Goal: Task Accomplishment & Management: Use online tool/utility

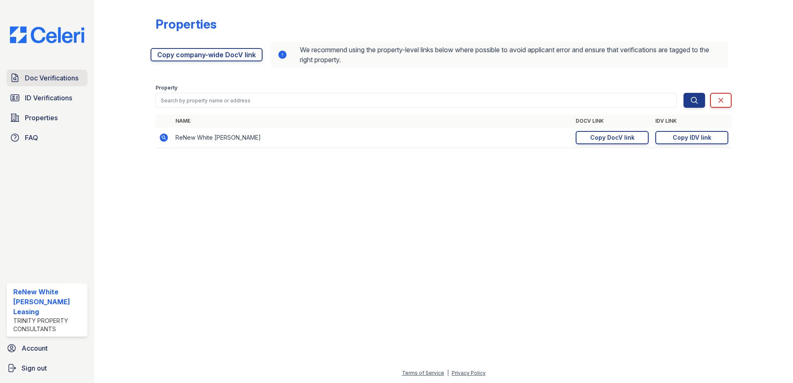
click at [27, 78] on span "Doc Verifications" at bounding box center [51, 78] width 53 height 10
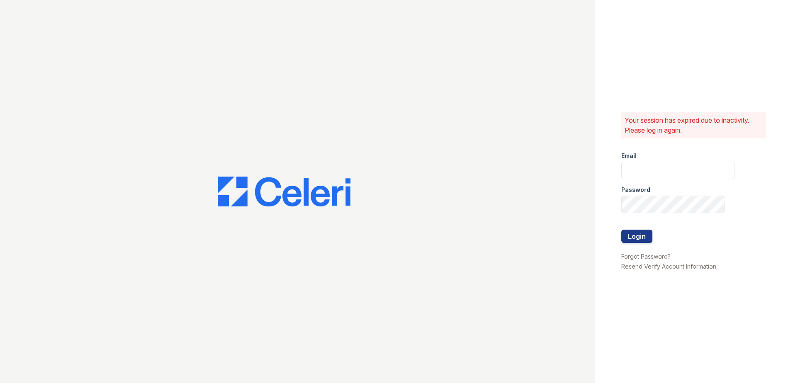
type input "[EMAIL_ADDRESS][DOMAIN_NAME]"
click at [631, 236] on button "Login" at bounding box center [636, 236] width 31 height 13
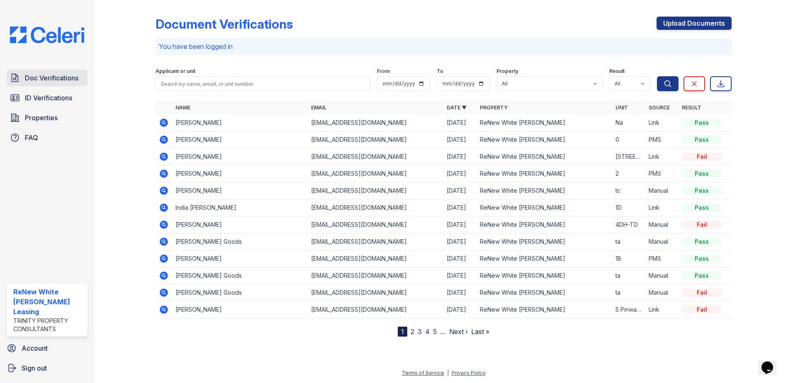
click at [40, 77] on span "Doc Verifications" at bounding box center [51, 78] width 53 height 10
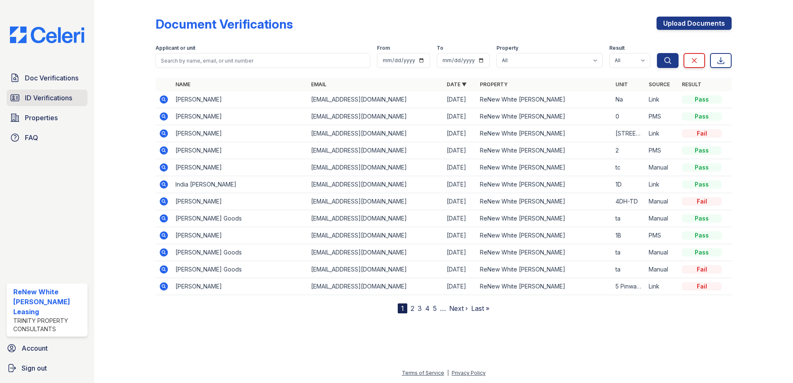
click at [56, 103] on link "ID Verifications" at bounding box center [47, 98] width 81 height 17
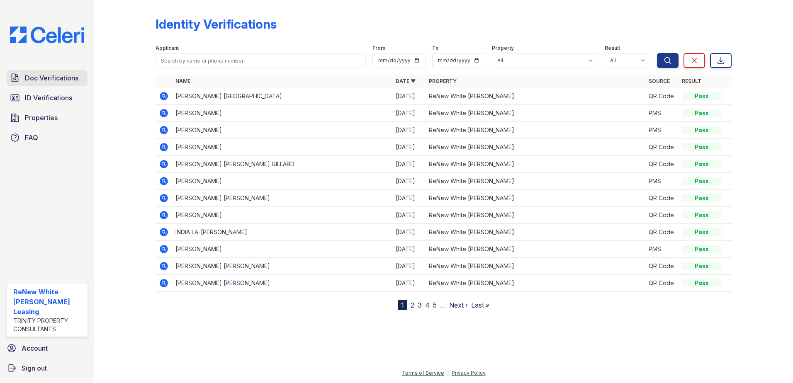
click at [60, 83] on link "Doc Verifications" at bounding box center [47, 78] width 81 height 17
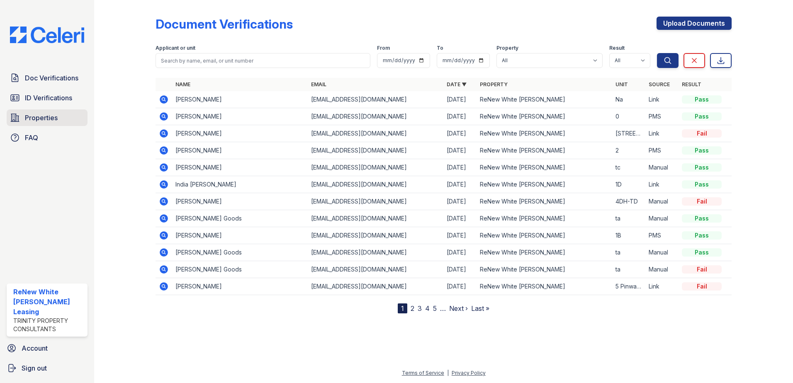
click at [36, 122] on span "Properties" at bounding box center [41, 118] width 33 height 10
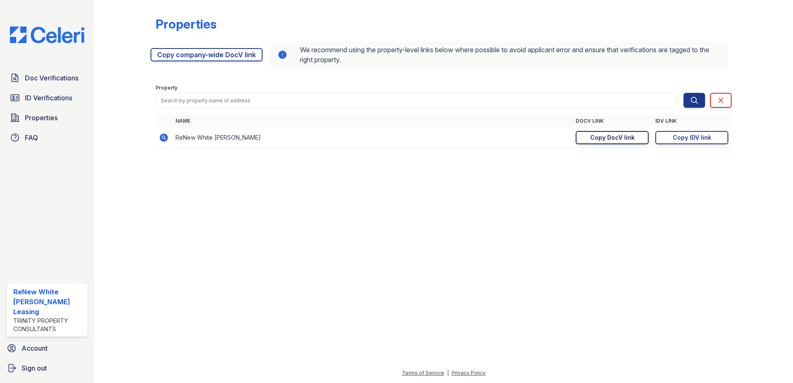
click at [608, 140] on div "Copy DocV link" at bounding box center [612, 138] width 44 height 8
click at [38, 81] on span "Doc Verifications" at bounding box center [51, 78] width 53 height 10
